Goal: Task Accomplishment & Management: Complete application form

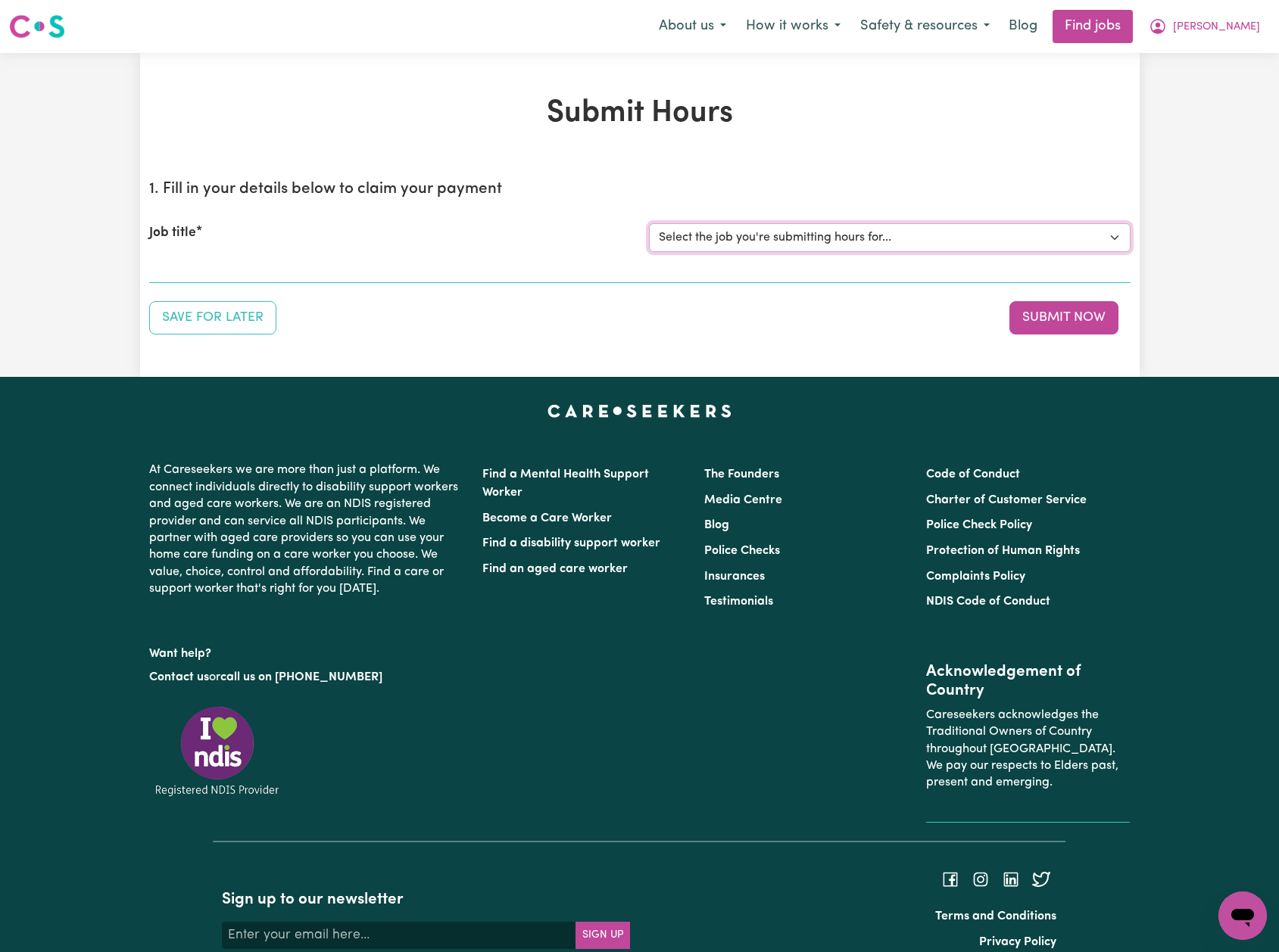
select select "14193"
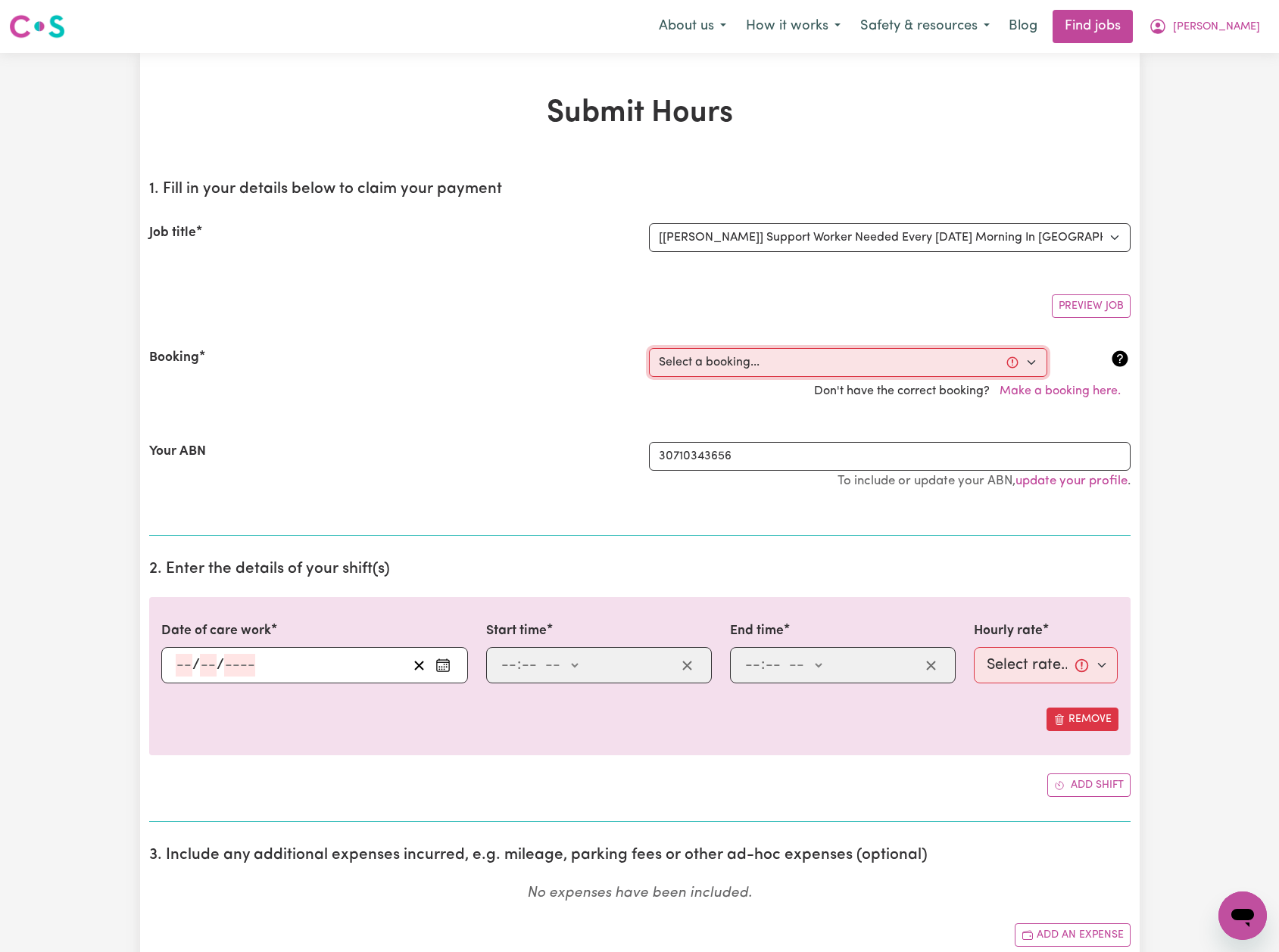
select select "356532"
type input "[DATE]"
type input "12"
type input "8"
type input "2025"
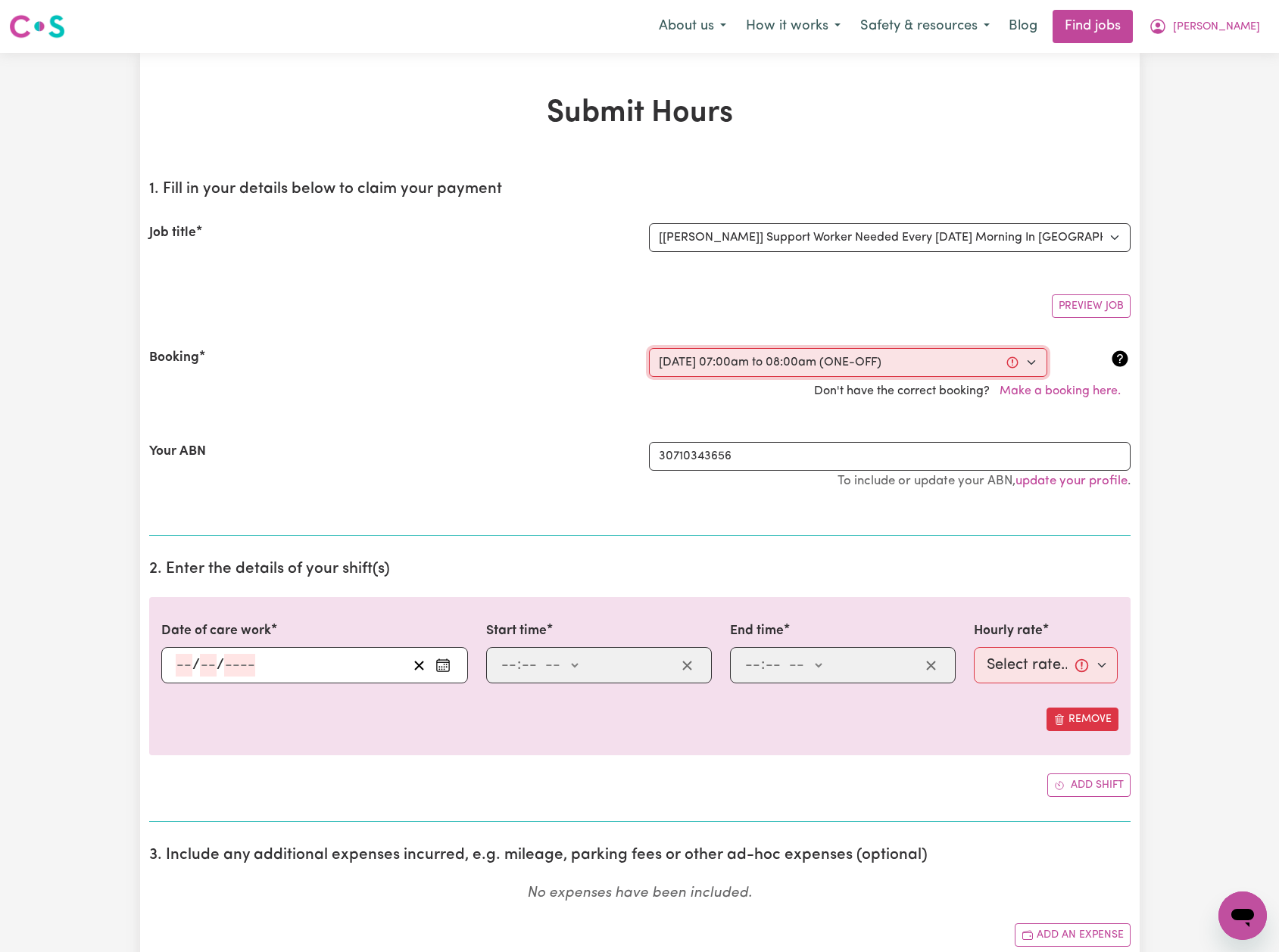
type input "07:00"
type input "7"
type input "0"
select select "am"
type input "08:00"
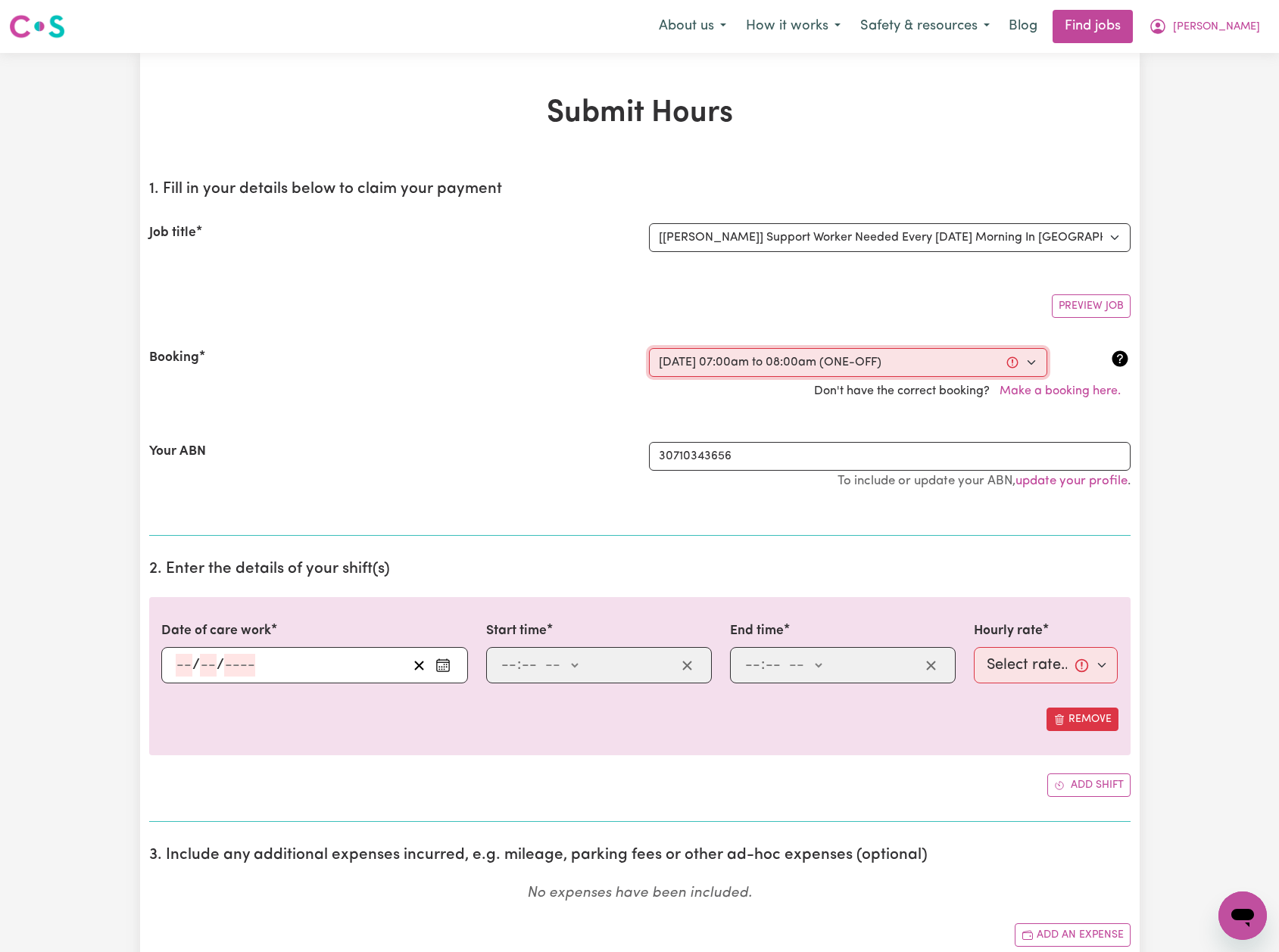
type input "8"
type input "0"
select select "am"
